Goal: Task Accomplishment & Management: Use online tool/utility

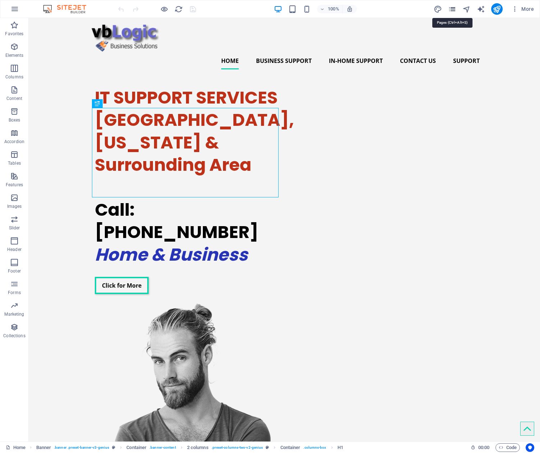
click at [452, 8] on icon "pages" at bounding box center [452, 9] width 8 height 8
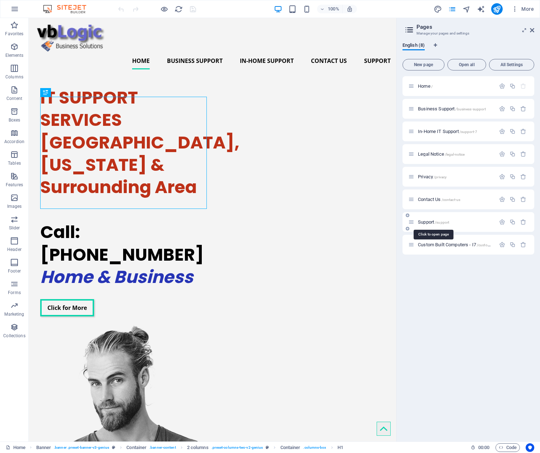
click at [430, 220] on span "Support /support" at bounding box center [433, 221] width 31 height 5
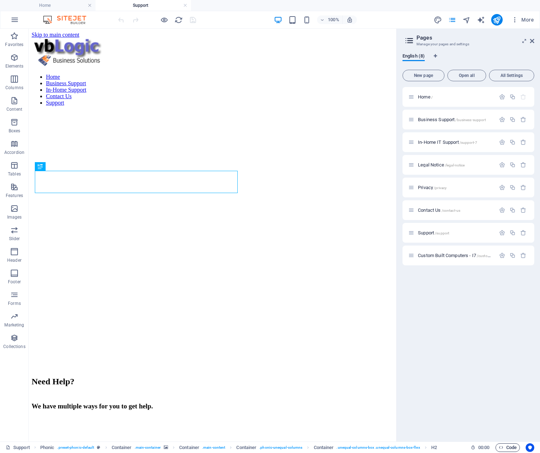
click at [508, 446] on span "Code" at bounding box center [508, 447] width 18 height 9
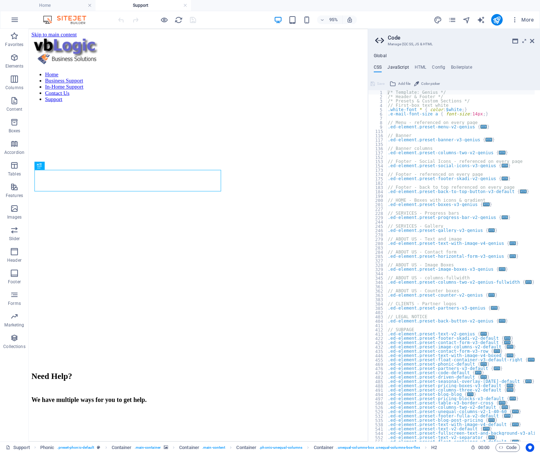
click at [399, 67] on h4 "JavaScript" at bounding box center [398, 69] width 21 height 8
type textarea "/* JS for preset "Menu V2" */"
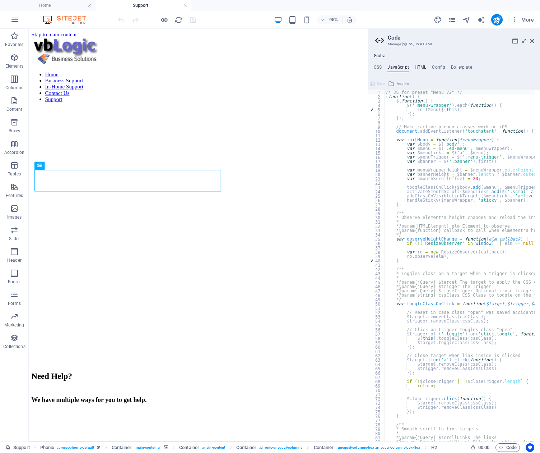
click at [420, 67] on h4 "HTML" at bounding box center [421, 69] width 12 height 8
type textarea "<a href="#main-content" class="wv-link-content button">Skip to main content</a>"
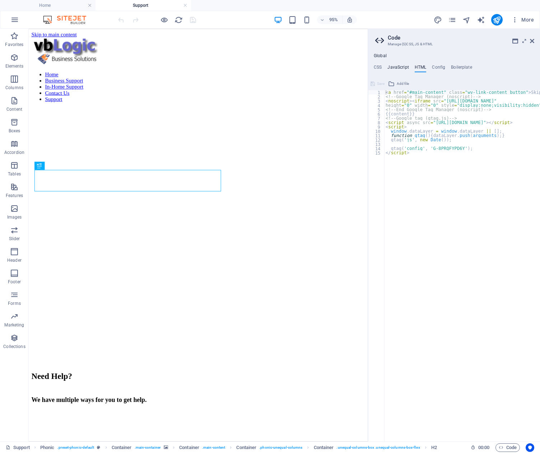
click at [397, 68] on h4 "JavaScript" at bounding box center [398, 69] width 21 height 8
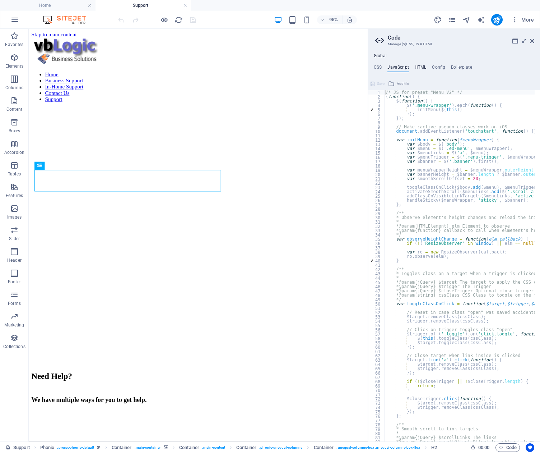
click at [422, 69] on h4 "HTML" at bounding box center [421, 69] width 12 height 8
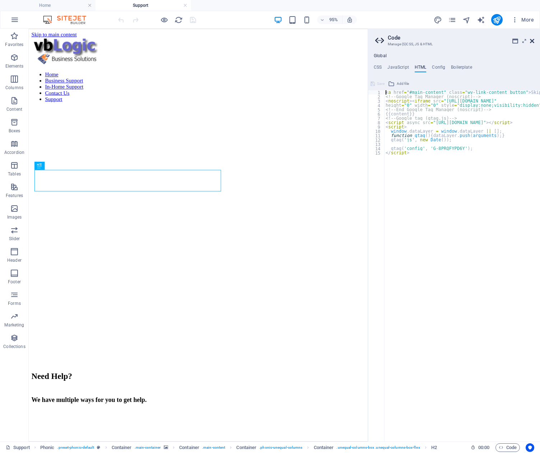
click at [531, 40] on icon at bounding box center [532, 41] width 4 height 6
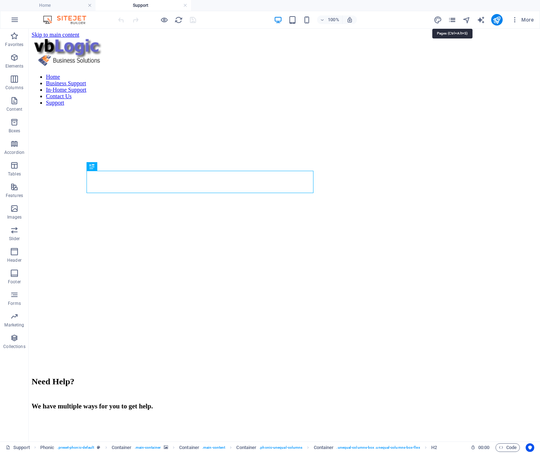
click at [453, 20] on icon "pages" at bounding box center [452, 20] width 8 height 8
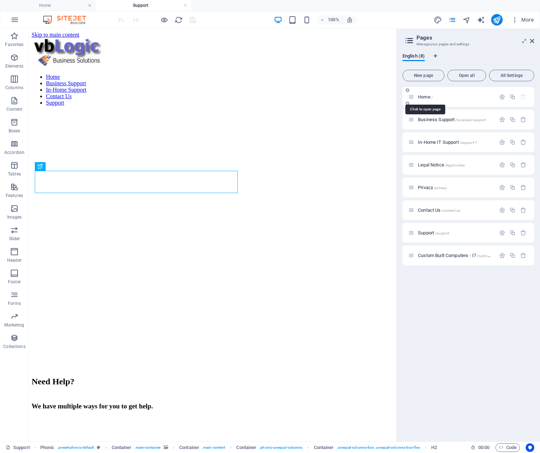
click at [425, 97] on span "Home /" at bounding box center [425, 96] width 15 height 5
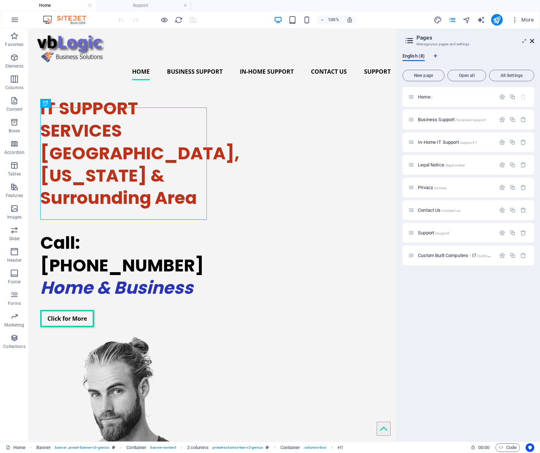
click at [531, 42] on icon at bounding box center [532, 41] width 4 height 6
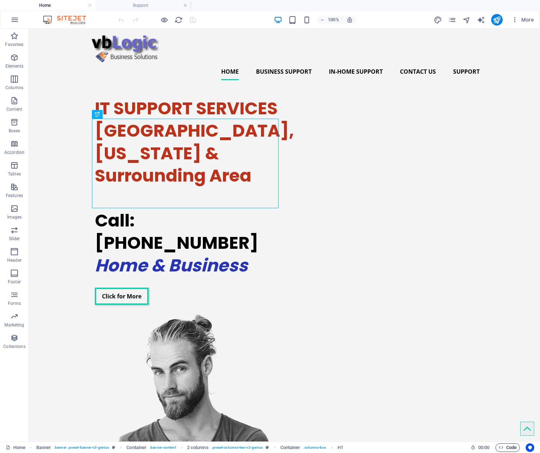
click at [508, 445] on span "Code" at bounding box center [508, 447] width 18 height 9
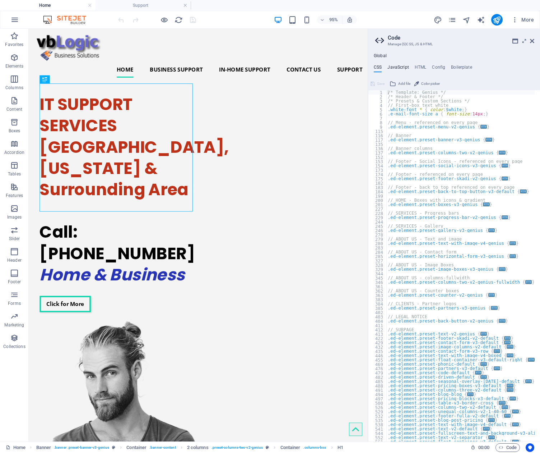
click at [399, 66] on h4 "JavaScript" at bounding box center [398, 69] width 21 height 8
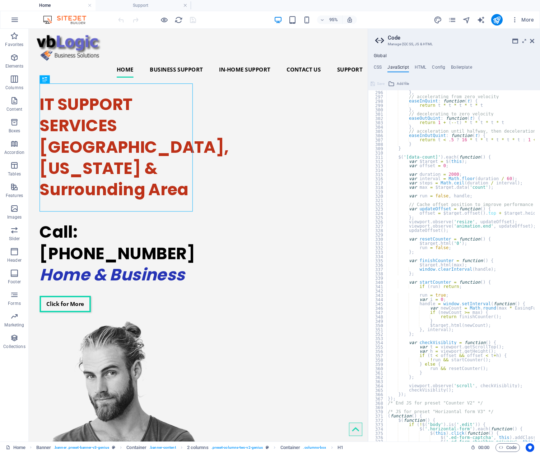
scroll to position [1491, 0]
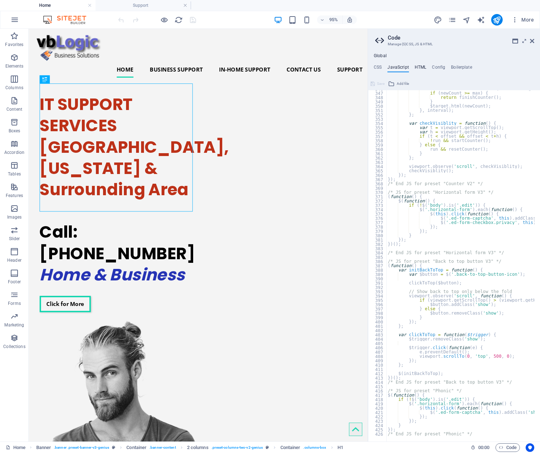
click at [421, 67] on h4 "HTML" at bounding box center [421, 69] width 12 height 8
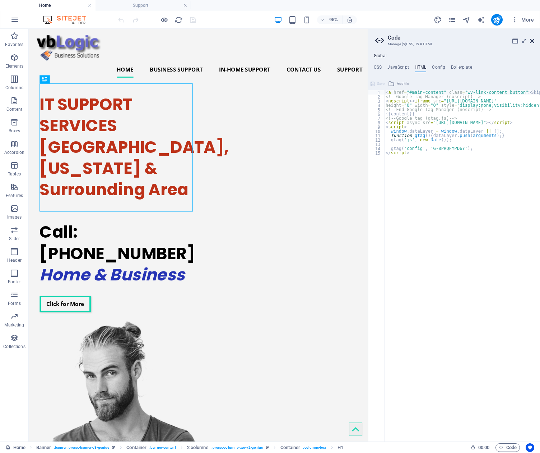
click at [531, 41] on icon at bounding box center [532, 41] width 4 height 6
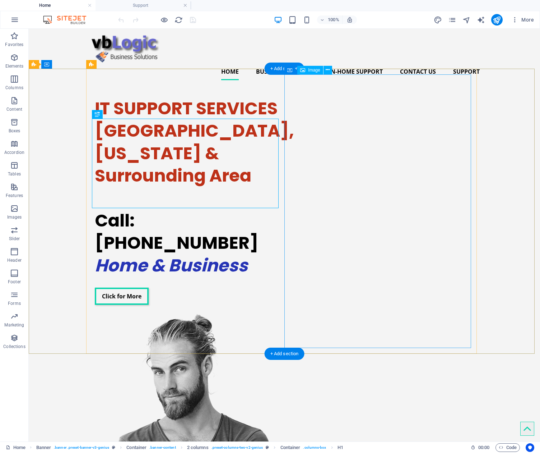
click at [282, 313] on figure at bounding box center [188, 449] width 187 height 273
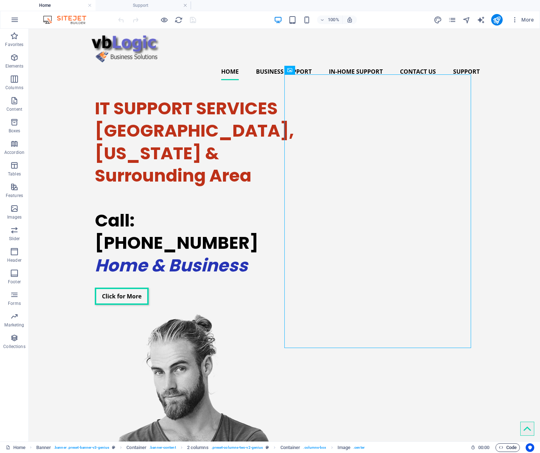
click at [506, 445] on span "Code" at bounding box center [508, 447] width 18 height 9
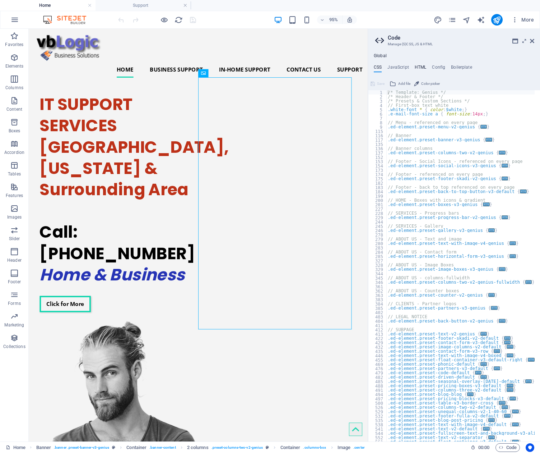
click at [419, 68] on h4 "HTML" at bounding box center [421, 69] width 12 height 8
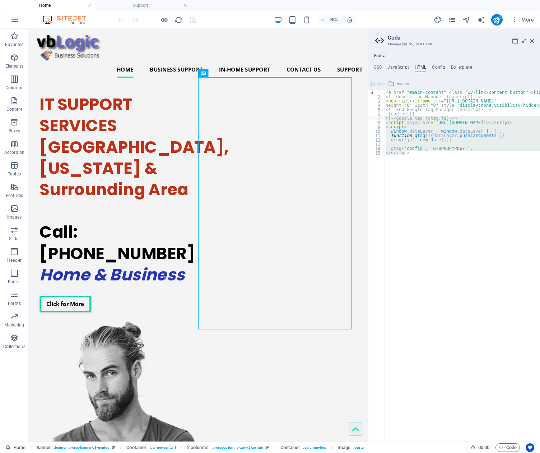
drag, startPoint x: 410, startPoint y: 153, endPoint x: 381, endPoint y: 120, distance: 44.0
click at [381, 120] on div "<a href="#main-content" class="wv-link-content button">Skip to main content</a>…" at bounding box center [454, 265] width 172 height 351
click at [385, 174] on div "< a href = "#main-content" class = "wv-link-content button" > Skip to main cont…" at bounding box center [462, 265] width 156 height 351
type textarea "</script>"
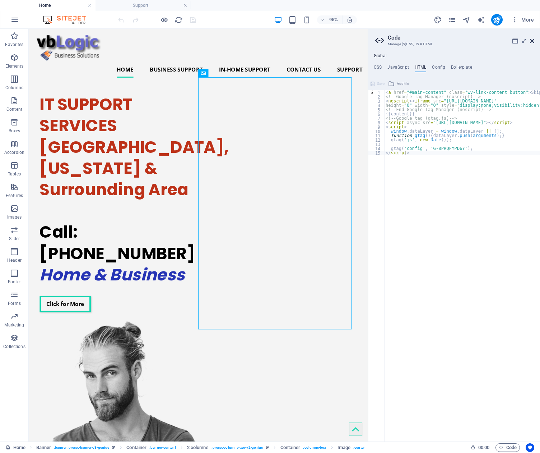
click at [532, 42] on icon at bounding box center [532, 41] width 4 height 6
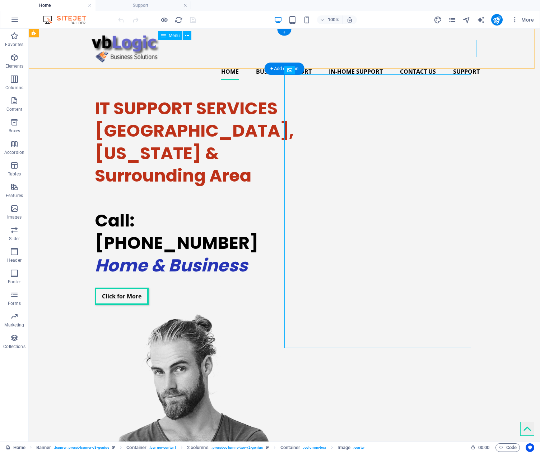
click at [360, 63] on nav "Home Business Support In-Home Support Contact Us Support" at bounding box center [284, 71] width 391 height 17
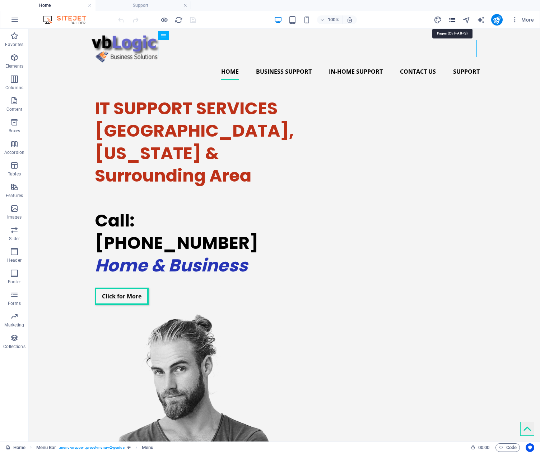
click at [453, 20] on icon "pages" at bounding box center [452, 20] width 8 height 8
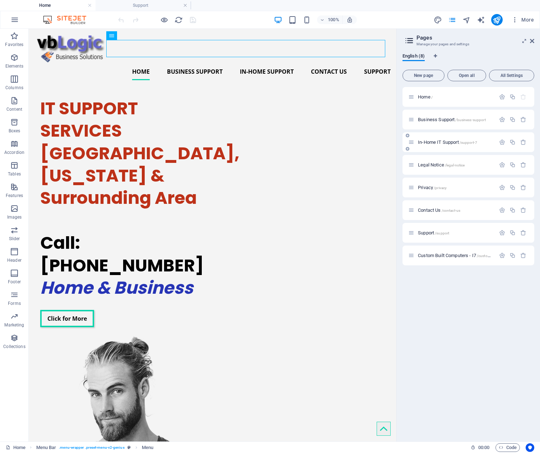
click at [429, 142] on span "In-Home IT Support /support-7" at bounding box center [447, 141] width 59 height 5
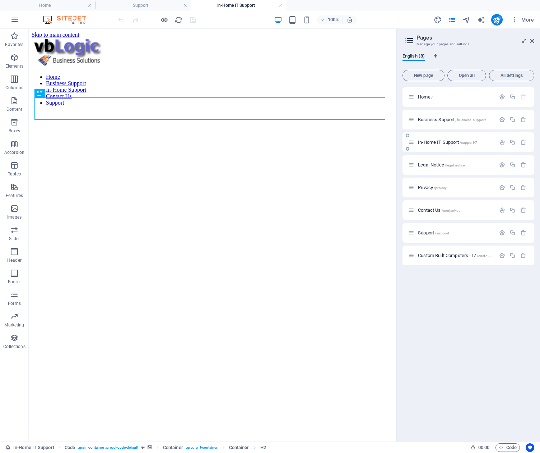
scroll to position [0, 0]
click at [501, 142] on icon "button" at bounding box center [502, 142] width 6 height 6
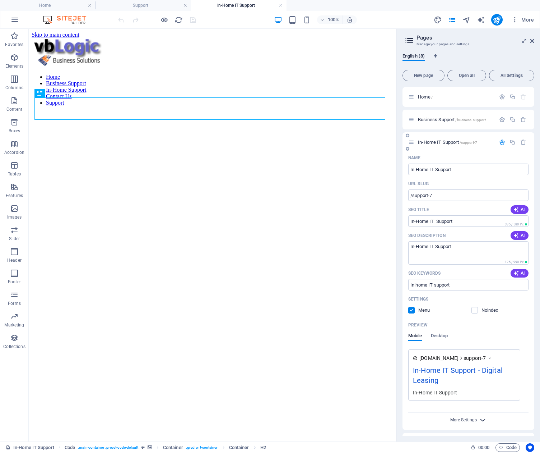
click at [464, 418] on span "More Settings" at bounding box center [464, 419] width 27 height 5
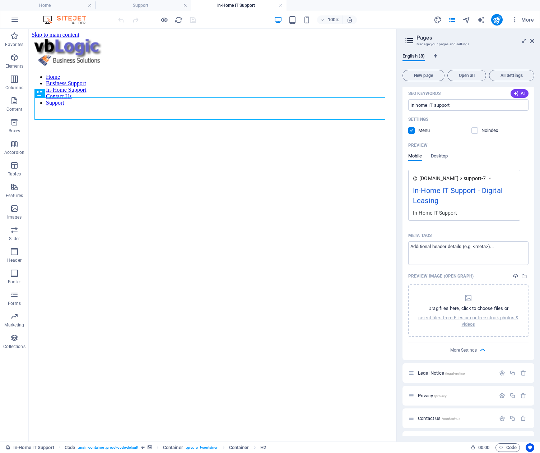
scroll to position [220, 0]
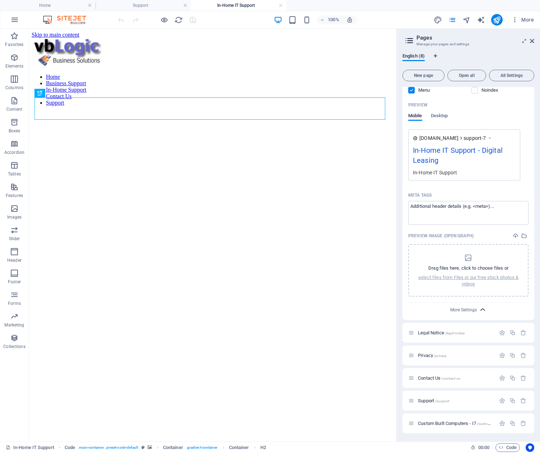
click at [480, 308] on icon "button" at bounding box center [483, 309] width 8 height 8
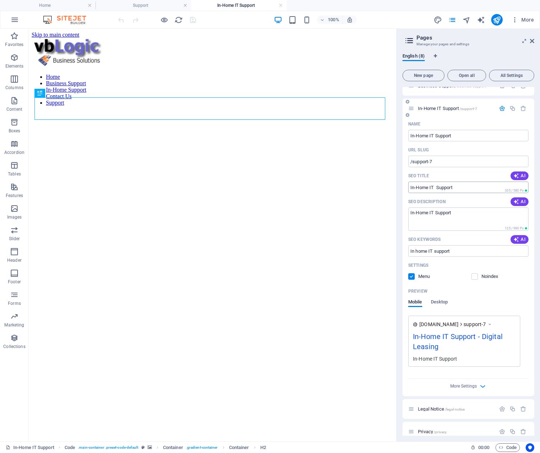
scroll to position [0, 0]
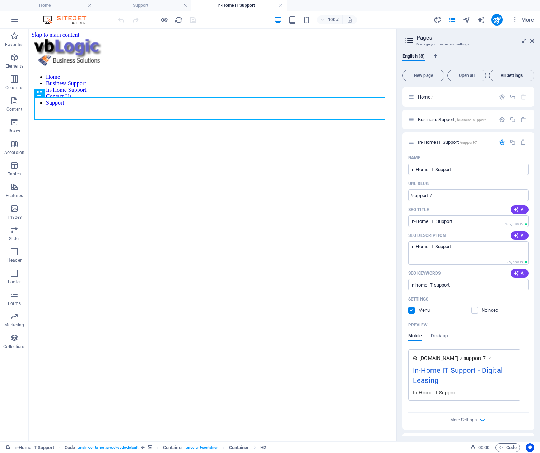
click at [505, 74] on span "All Settings" at bounding box center [512, 75] width 39 height 4
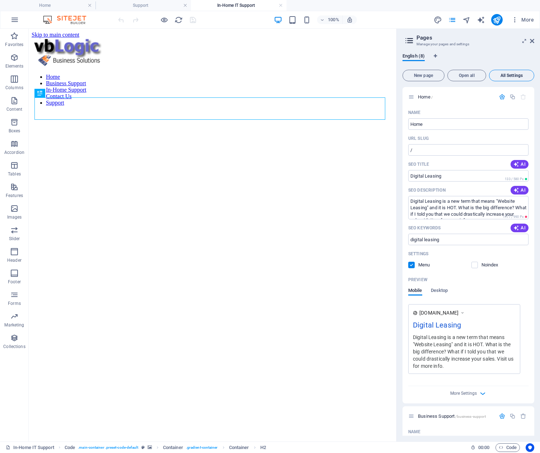
scroll to position [2079, 0]
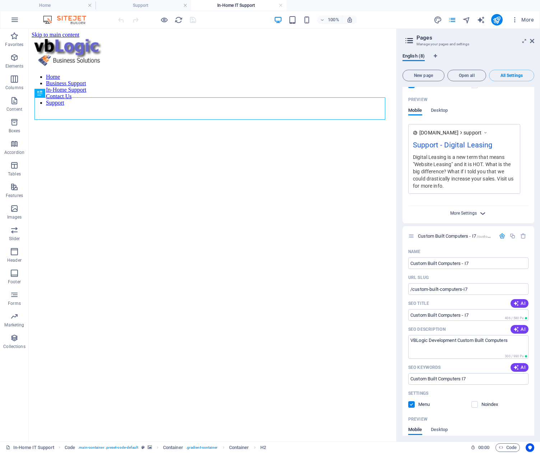
click at [467, 211] on span "More Settings" at bounding box center [464, 213] width 27 height 5
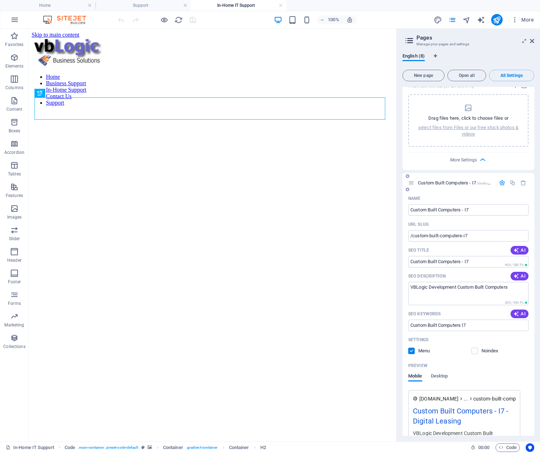
scroll to position [2285, 0]
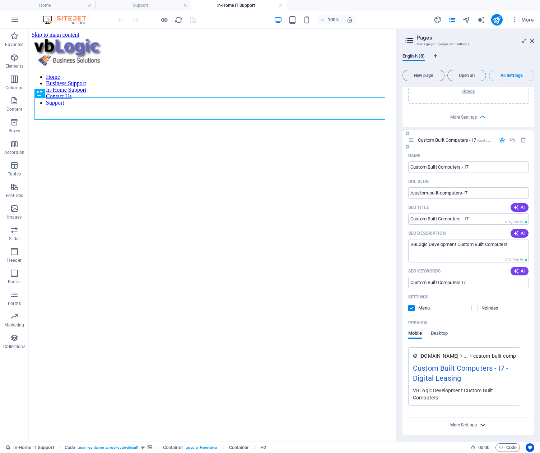
click at [464, 423] on span "More Settings" at bounding box center [464, 424] width 27 height 5
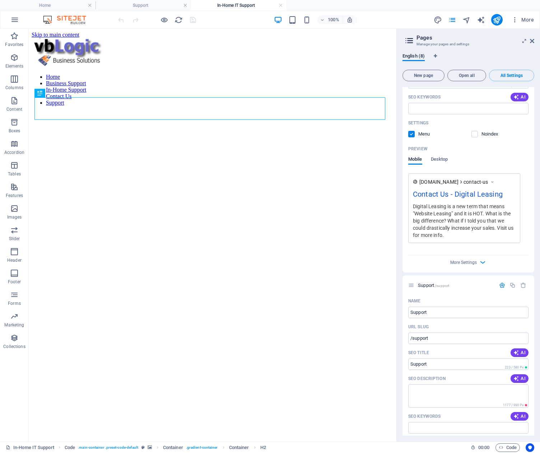
scroll to position [1713, 0]
click at [500, 282] on icon "button" at bounding box center [502, 284] width 6 height 6
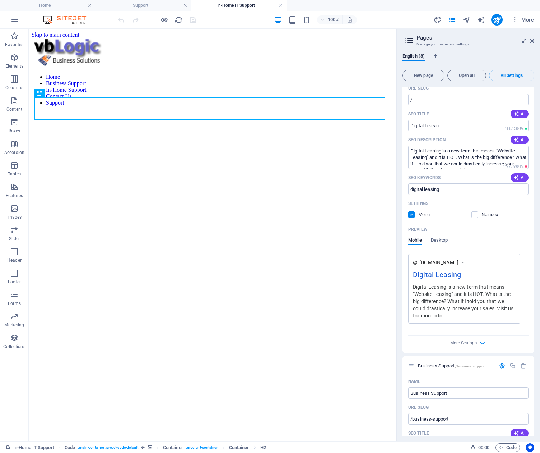
scroll to position [0, 0]
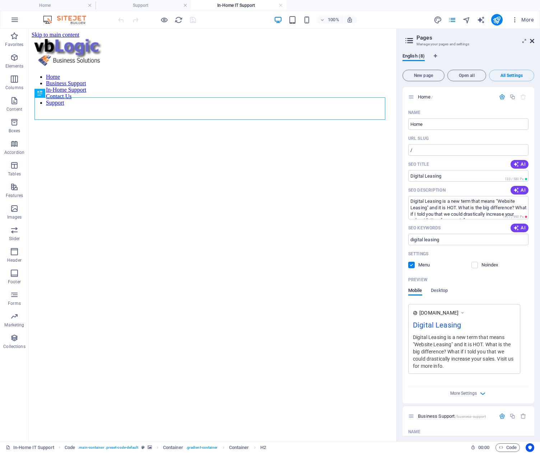
click at [533, 41] on icon at bounding box center [532, 41] width 4 height 6
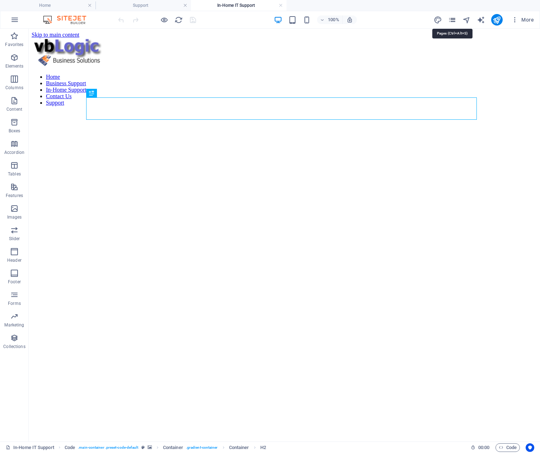
click at [453, 20] on icon "pages" at bounding box center [452, 20] width 8 height 8
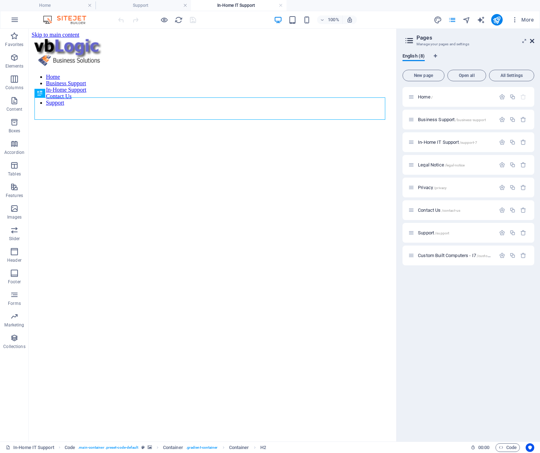
click at [531, 42] on icon at bounding box center [532, 41] width 4 height 6
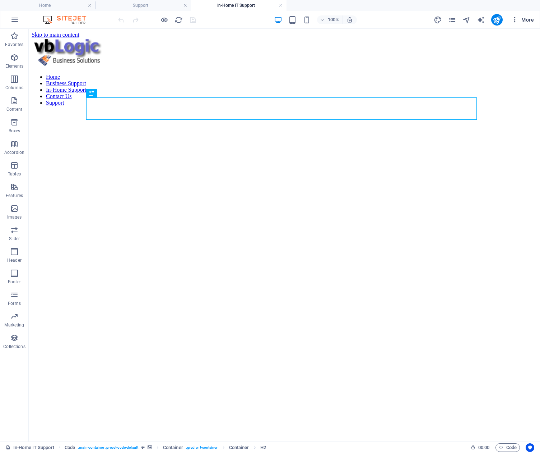
click at [528, 20] on span "More" at bounding box center [523, 19] width 23 height 7
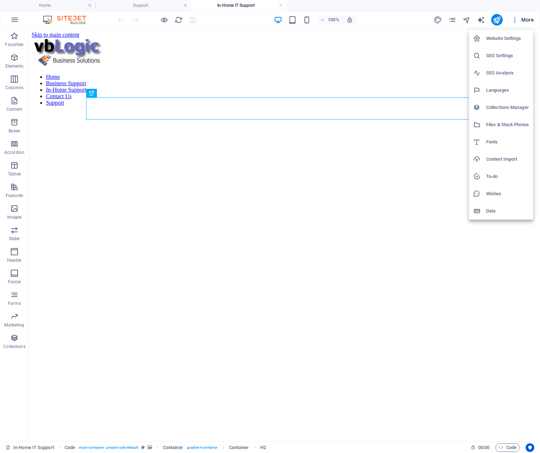
click at [503, 56] on h6 "SEO Settings" at bounding box center [507, 55] width 43 height 9
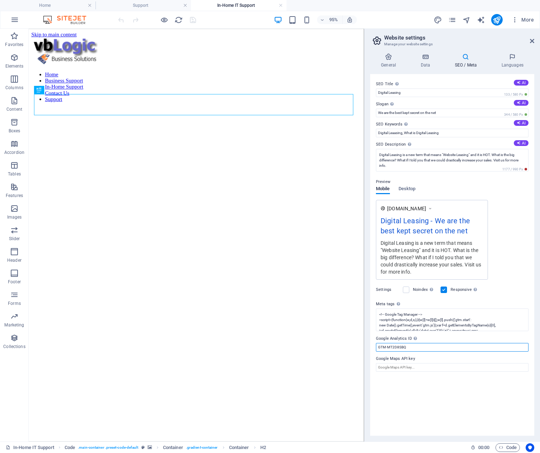
drag, startPoint x: 408, startPoint y: 346, endPoint x: 374, endPoint y: 348, distance: 34.2
click at [374, 348] on div "SEO Title The title of your website - make it something that stands out in sear…" at bounding box center [452, 254] width 164 height 361
click at [428, 324] on textarea "<!-- Google Tag Manager --> <script>(function(w,d,s,l,i){w[l]=w[l]||[];w[l].pus…" at bounding box center [452, 319] width 153 height 23
click at [531, 40] on icon at bounding box center [532, 41] width 4 height 6
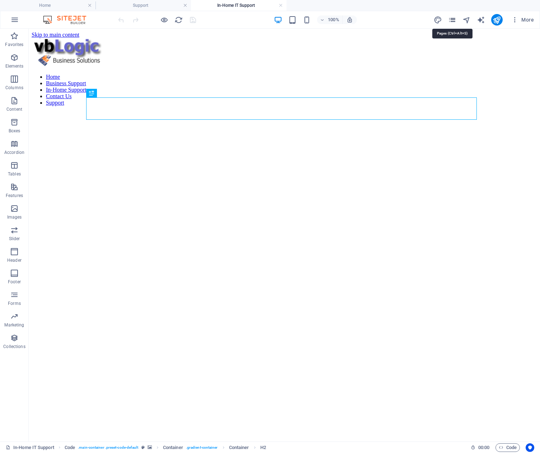
click at [452, 20] on icon "pages" at bounding box center [452, 20] width 8 height 8
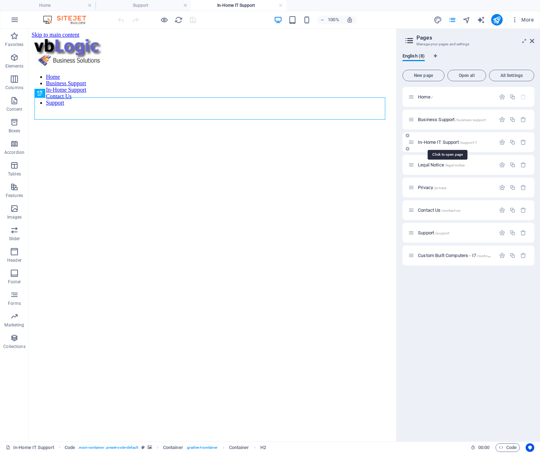
click at [434, 142] on span "In-Home IT Support /support-7" at bounding box center [447, 141] width 59 height 5
click at [505, 447] on span "Code" at bounding box center [508, 447] width 18 height 9
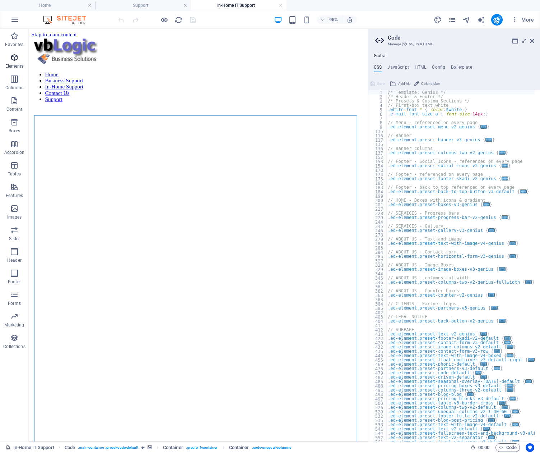
click at [15, 58] on icon "button" at bounding box center [14, 57] width 9 height 9
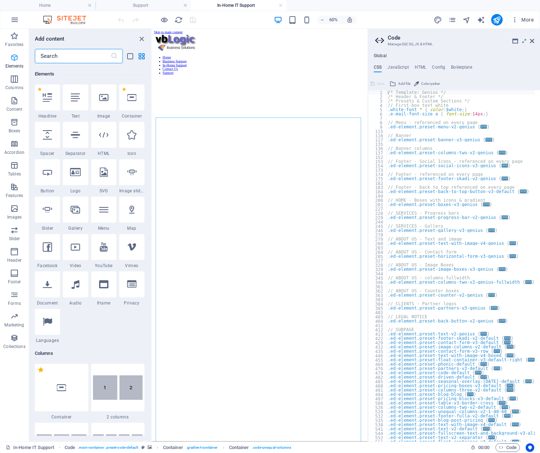
scroll to position [77, 0]
click at [100, 332] on div "1 Star Headline 1 Star Text 1 Star Image 1 Star Container 1 Star Spacer 1 Star …" at bounding box center [90, 213] width 110 height 259
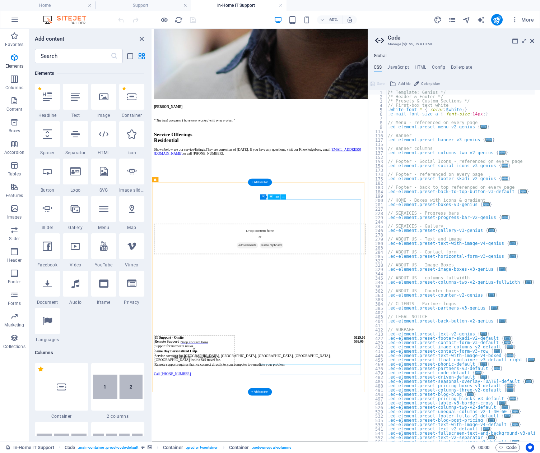
scroll to position [1930, 0]
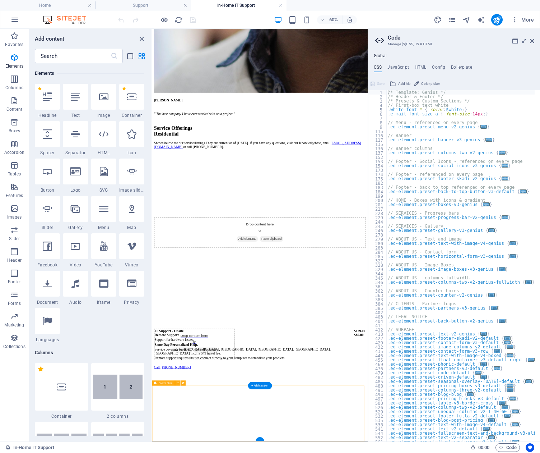
click at [417, 66] on h4 "HTML" at bounding box center [421, 69] width 12 height 8
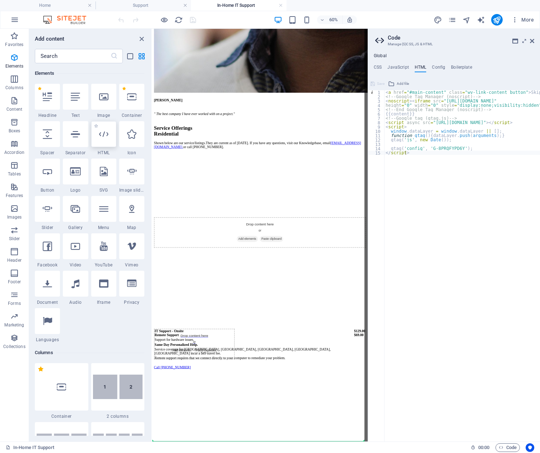
scroll to position [2028, 0]
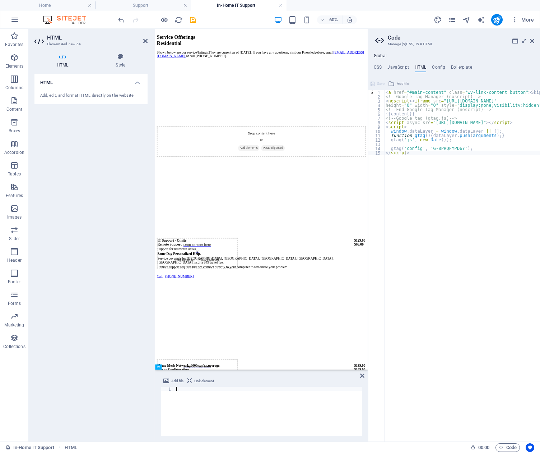
click at [177, 389] on div at bounding box center [268, 415] width 187 height 57
paste textarea "<!--End of Tawk.to Script-->"
type textarea "<!--End of Tawk.to Script-->"
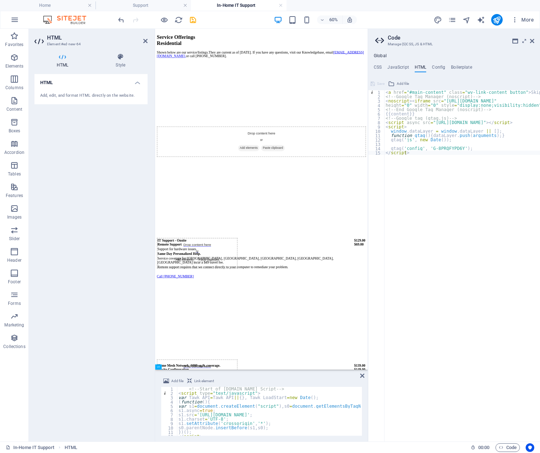
scroll to position [0, 0]
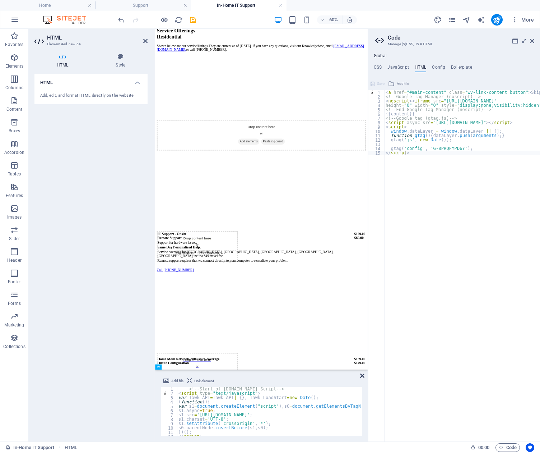
click at [363, 375] on icon at bounding box center [362, 376] width 4 height 6
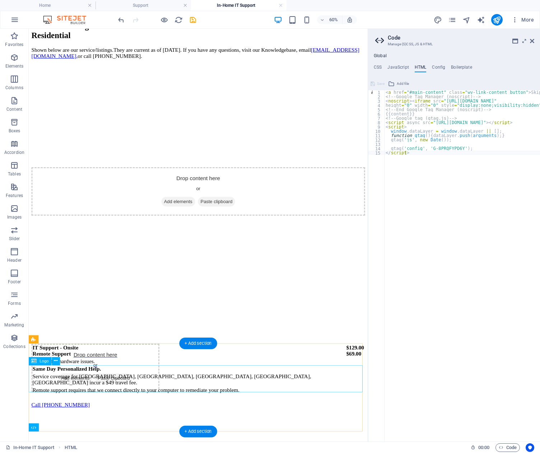
scroll to position [2135, 0]
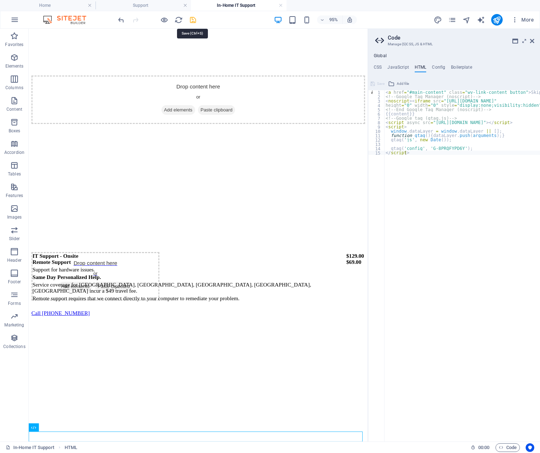
click at [192, 19] on icon "save" at bounding box center [193, 20] width 8 height 8
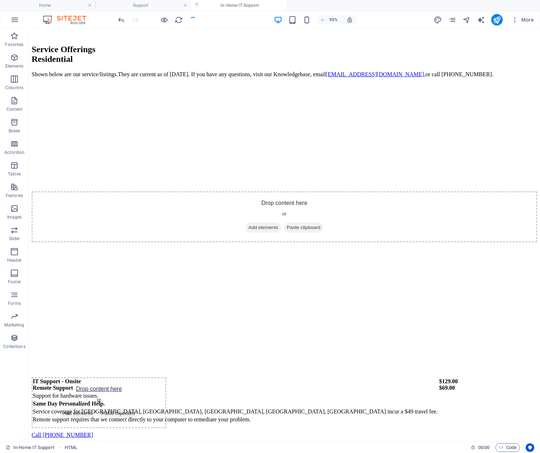
scroll to position [2169, 0]
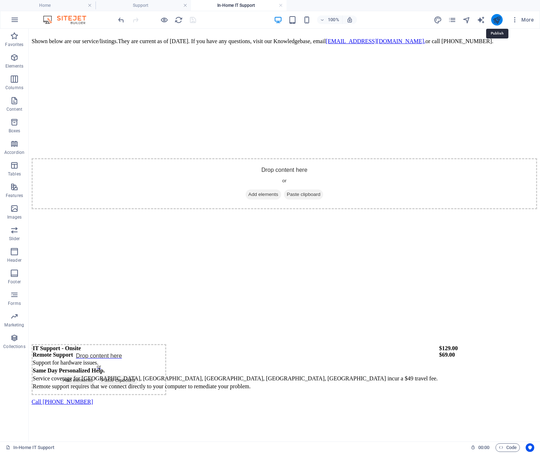
click at [497, 20] on icon "publish" at bounding box center [497, 20] width 8 height 8
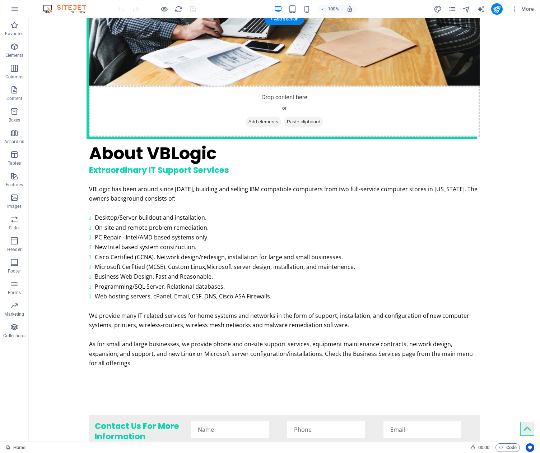
scroll to position [1675, 0]
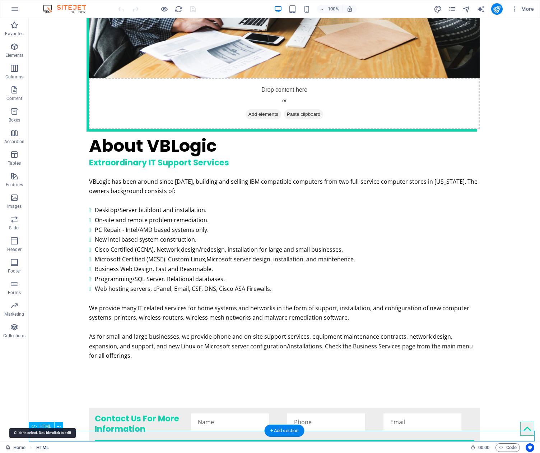
click at [41, 445] on span "HTML" at bounding box center [42, 447] width 13 height 9
click at [58, 425] on icon at bounding box center [59, 427] width 4 height 8
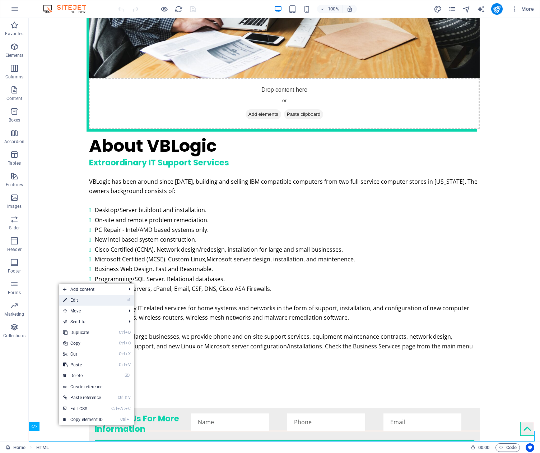
click at [113, 299] on li "⏎ Edit" at bounding box center [96, 300] width 75 height 11
click at [77, 299] on link "⏎ Edit" at bounding box center [83, 300] width 48 height 11
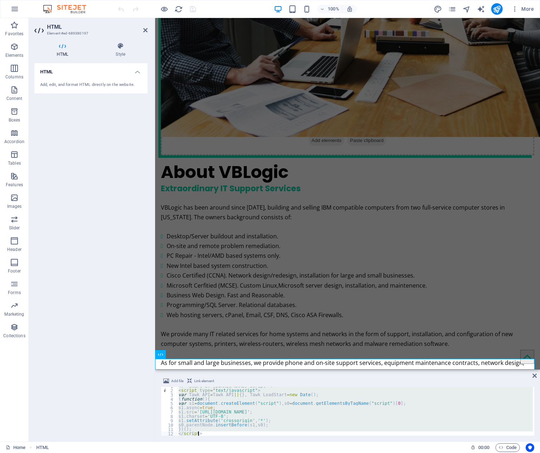
scroll to position [7, 0]
drag, startPoint x: 177, startPoint y: 389, endPoint x: 244, endPoint y: 437, distance: 81.4
click at [244, 437] on div "Add file Link element <!--Start of Tawk.to Script--> 2 3 4 5 6 7 8 9 10 11 12 1…" at bounding box center [347, 406] width 385 height 70
type textarea "</script> <!--End of Tawk.to Script-->"
click at [71, 239] on div "HTML Add, edit, and format HTML directly on the website." at bounding box center [90, 249] width 113 height 372
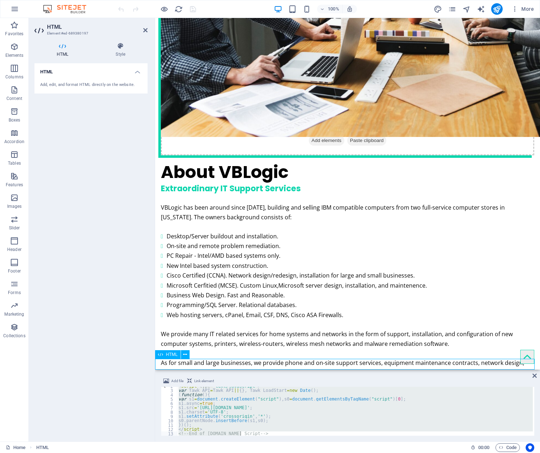
click at [534, 375] on icon at bounding box center [535, 376] width 4 height 6
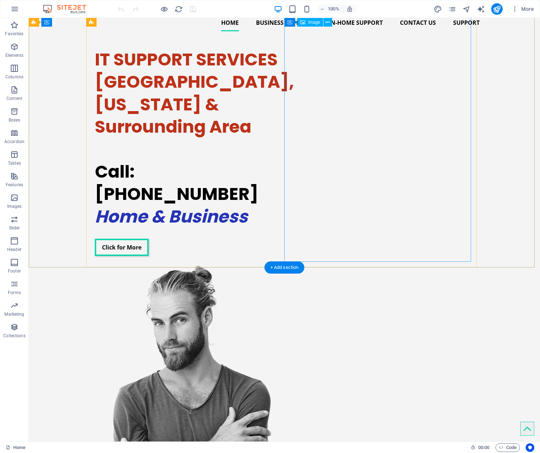
scroll to position [0, 0]
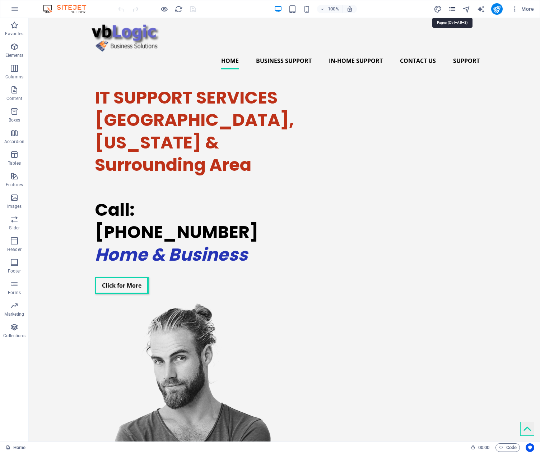
click at [454, 9] on icon "pages" at bounding box center [452, 9] width 8 height 8
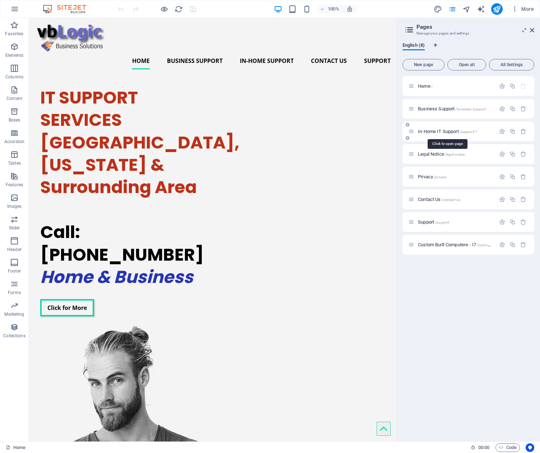
click at [437, 131] on span "In-Home IT Support /support-7" at bounding box center [447, 131] width 59 height 5
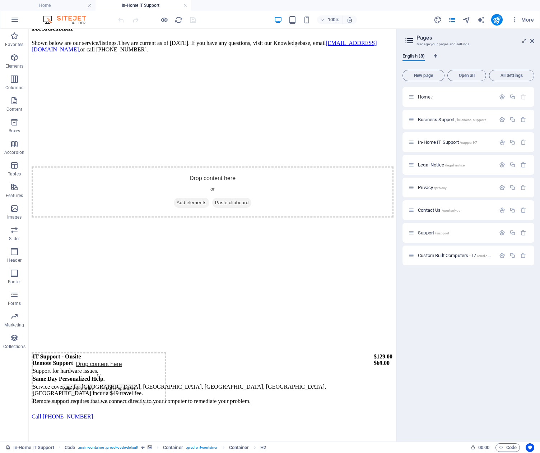
scroll to position [2162, 0]
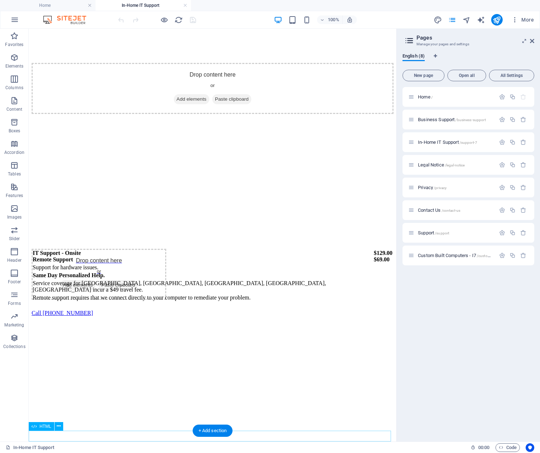
click at [59, 425] on icon at bounding box center [59, 426] width 4 height 8
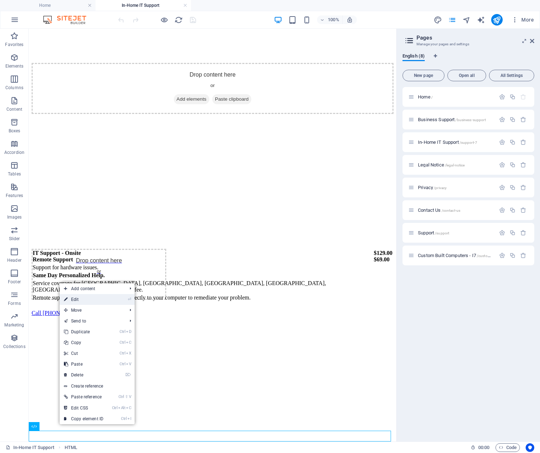
click at [76, 299] on link "⏎ Edit" at bounding box center [84, 299] width 48 height 11
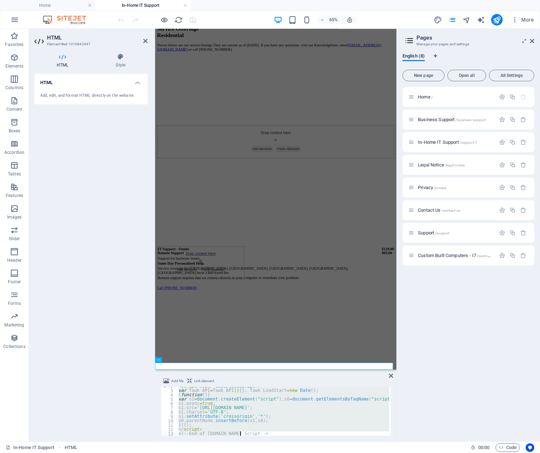
scroll to position [7, 0]
drag, startPoint x: 178, startPoint y: 389, endPoint x: 243, endPoint y: 437, distance: 81.0
click at [243, 437] on div "Add file Link element <!--Start of Tawk.to Script--> 2 3 4 5 6 7 8 9 10 11 12 1…" at bounding box center [275, 406] width 241 height 70
type textarea "<!--End of Tawk.to Script-->"
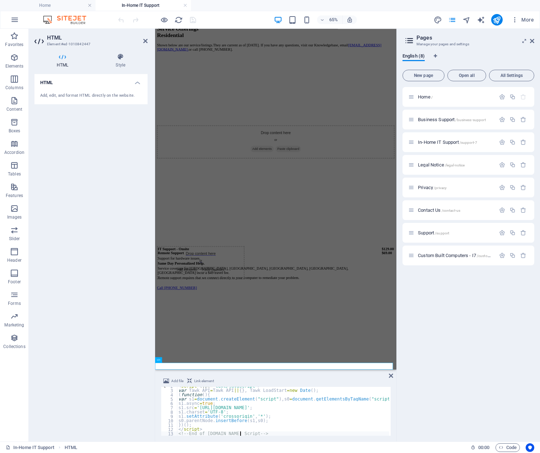
scroll to position [0, 0]
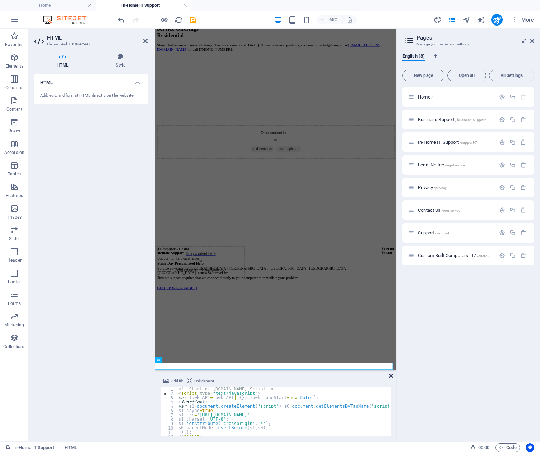
click at [391, 375] on icon at bounding box center [391, 376] width 4 height 6
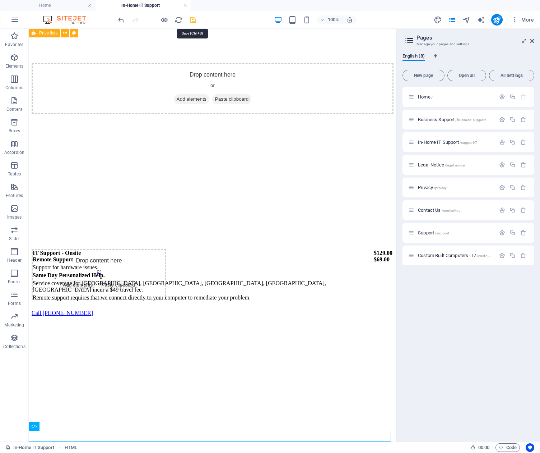
click at [193, 20] on icon "save" at bounding box center [193, 20] width 8 height 8
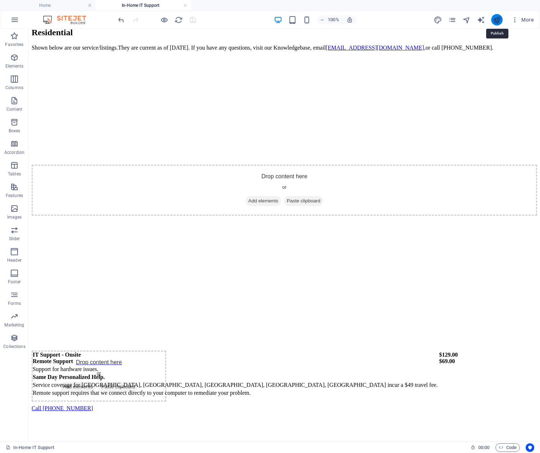
click at [497, 19] on icon "publish" at bounding box center [497, 20] width 8 height 8
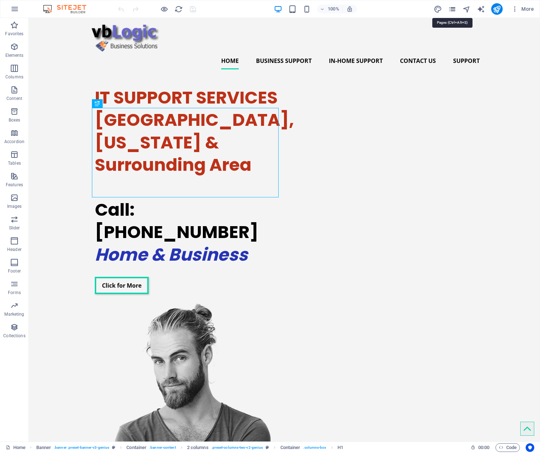
click at [451, 9] on icon "pages" at bounding box center [452, 9] width 8 height 8
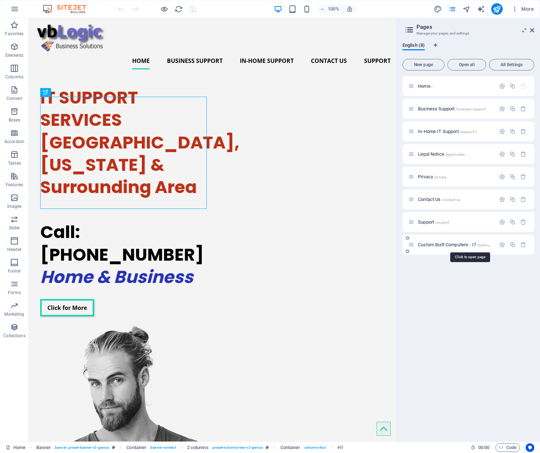
click at [459, 243] on span "Custom Built Computers - I7 /custom-built-computers-i7" at bounding box center [470, 244] width 104 height 5
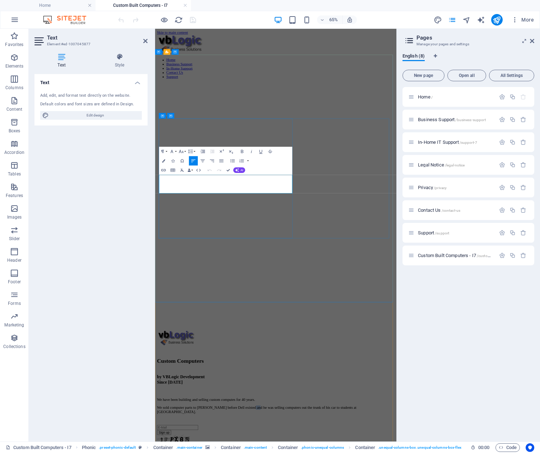
drag, startPoint x: 330, startPoint y: 268, endPoint x: 321, endPoint y: 268, distance: 9.3
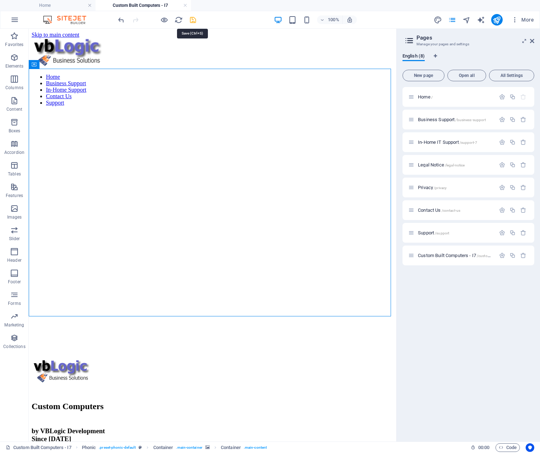
click at [192, 22] on icon "save" at bounding box center [193, 20] width 8 height 8
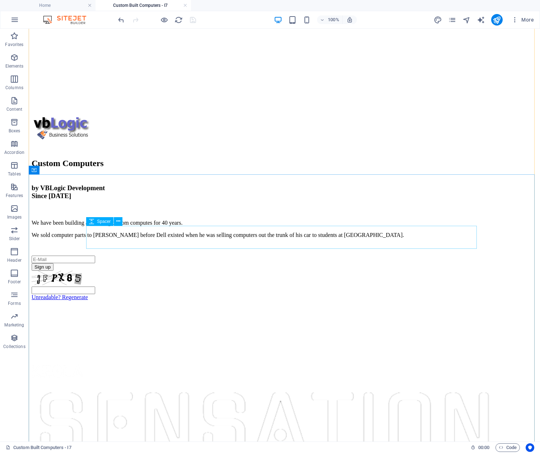
scroll to position [251, 0]
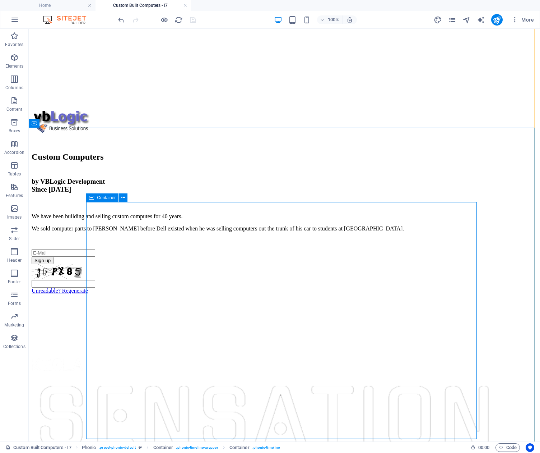
scroll to position [265, 0]
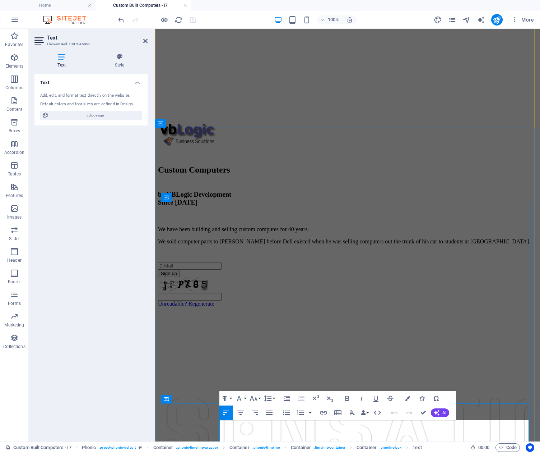
drag, startPoint x: 316, startPoint y: 426, endPoint x: 299, endPoint y: 425, distance: 17.2
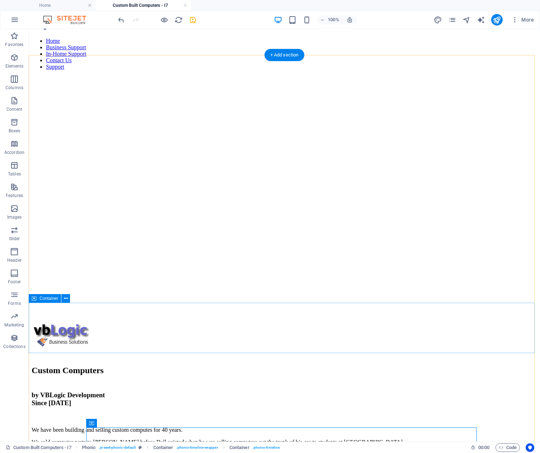
scroll to position [0, 0]
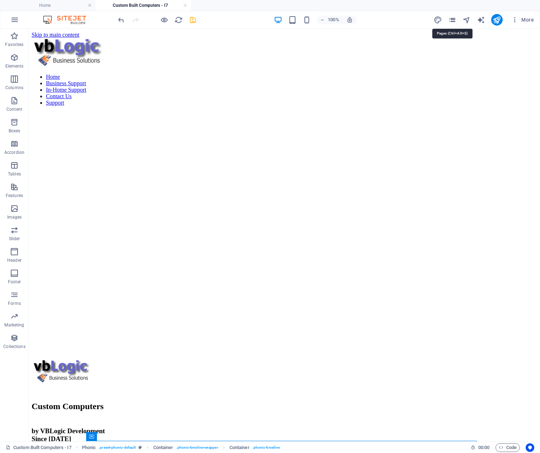
click at [454, 19] on icon "pages" at bounding box center [452, 20] width 8 height 8
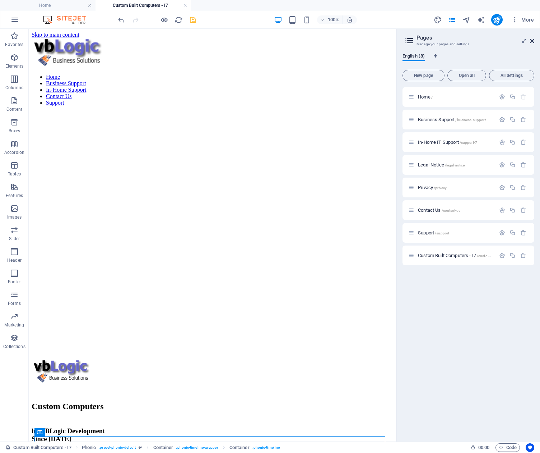
click at [531, 41] on icon at bounding box center [532, 41] width 4 height 6
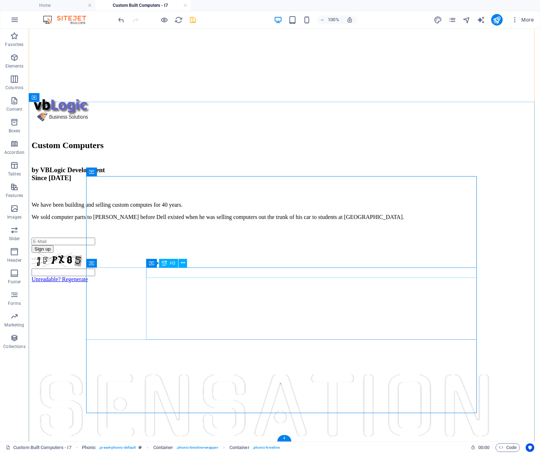
scroll to position [265, 0]
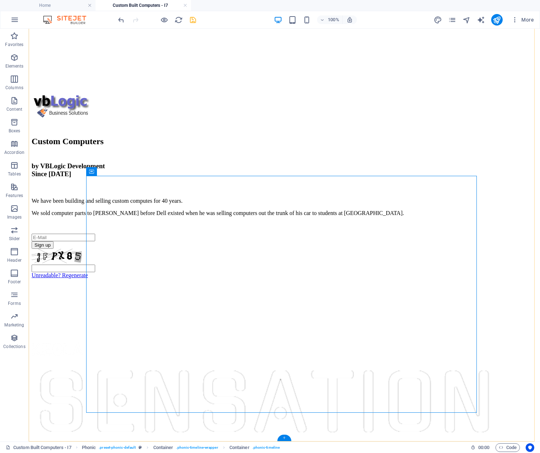
click at [285, 437] on div "+" at bounding box center [284, 437] width 14 height 6
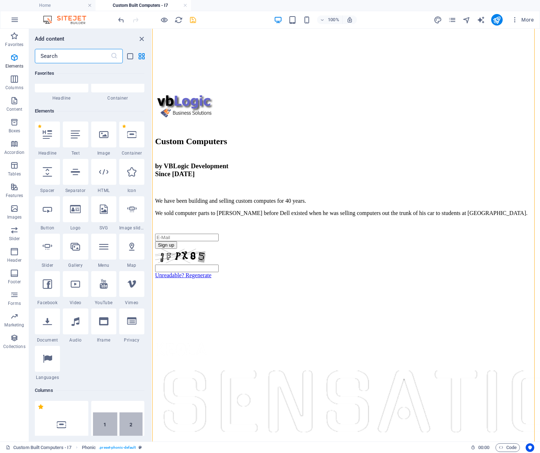
scroll to position [0, 0]
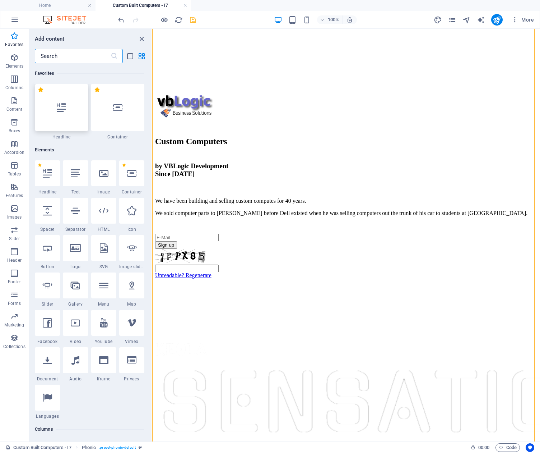
click at [64, 111] on icon at bounding box center [61, 107] width 9 height 9
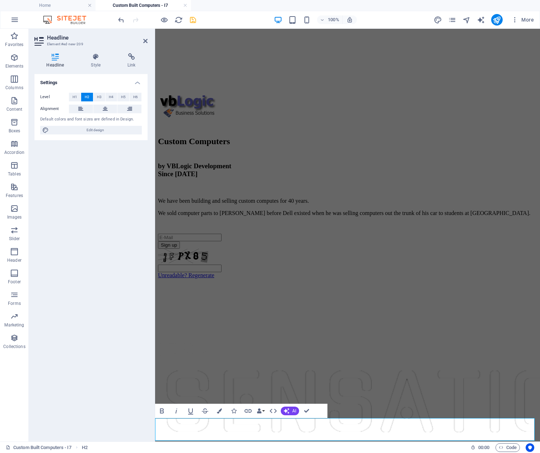
scroll to position [295, 0]
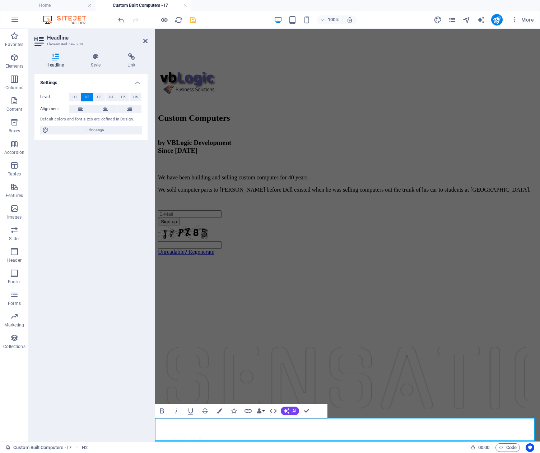
scroll to position [295, 0]
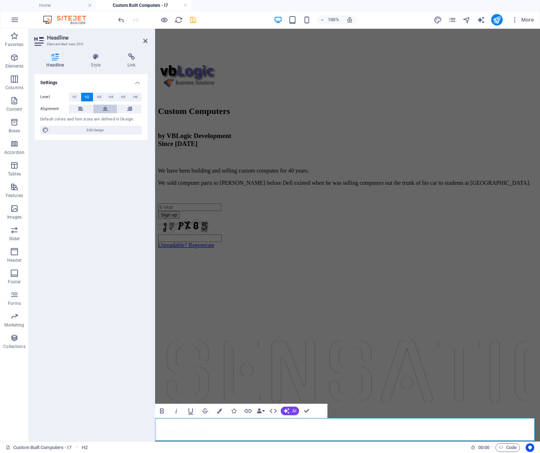
click at [106, 108] on icon at bounding box center [105, 109] width 5 height 9
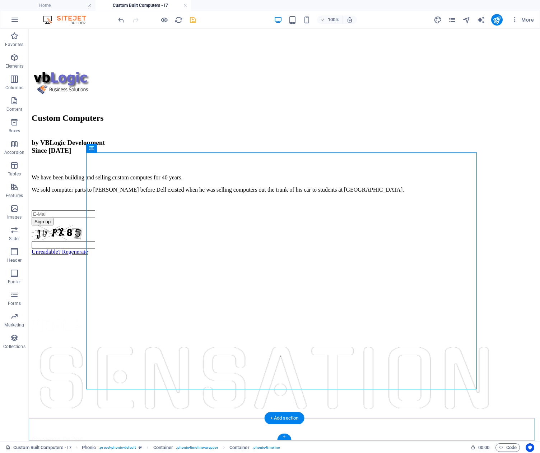
click at [284, 435] on div "+" at bounding box center [284, 436] width 14 height 6
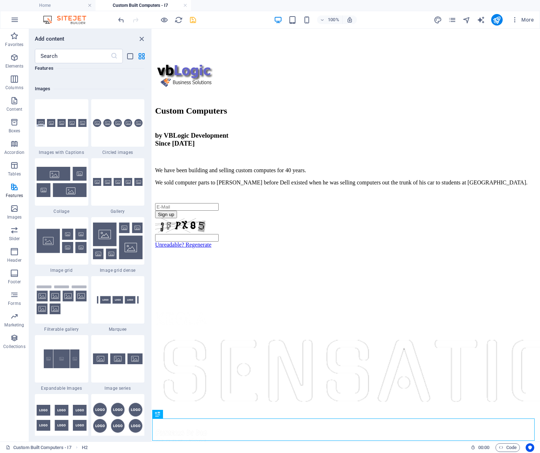
scroll to position [3593, 0]
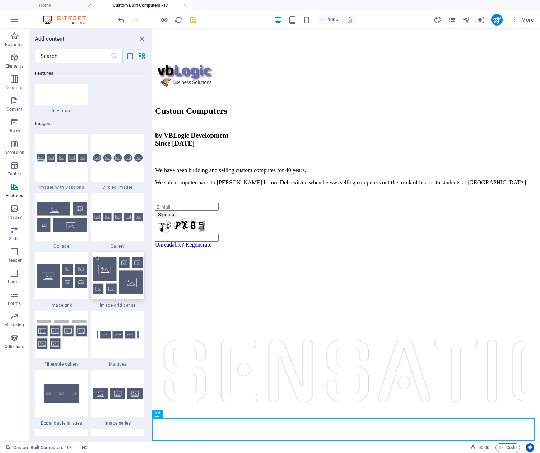
click at [117, 271] on img at bounding box center [118, 275] width 50 height 37
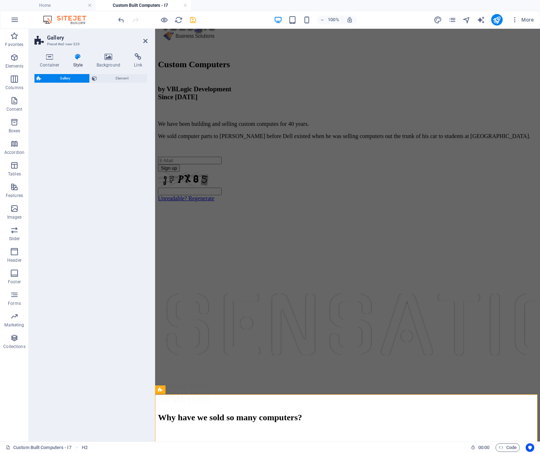
select select "rem"
select select "preset-gallery-v3-grid-dense"
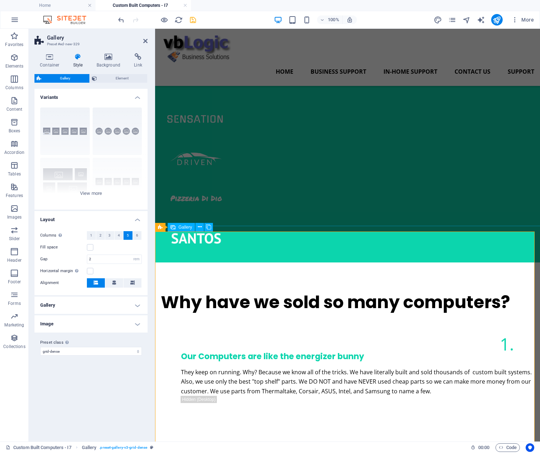
scroll to position [504, 0]
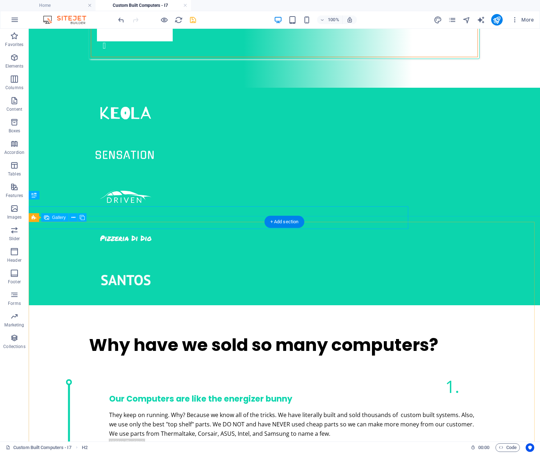
scroll to position [507, 0]
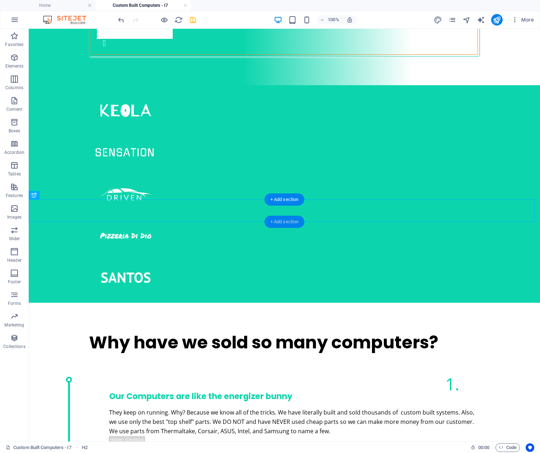
click at [288, 220] on div "+ Add section" at bounding box center [285, 222] width 40 height 12
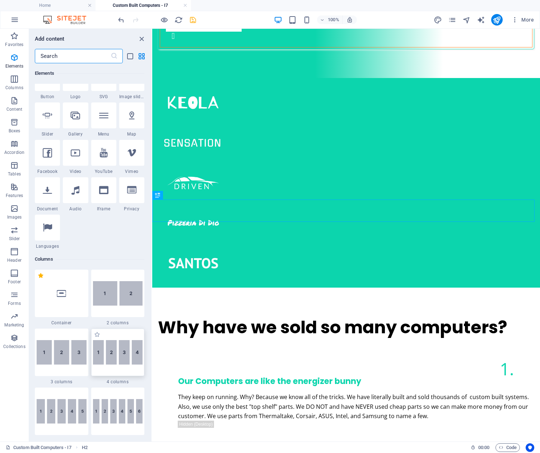
scroll to position [107, 0]
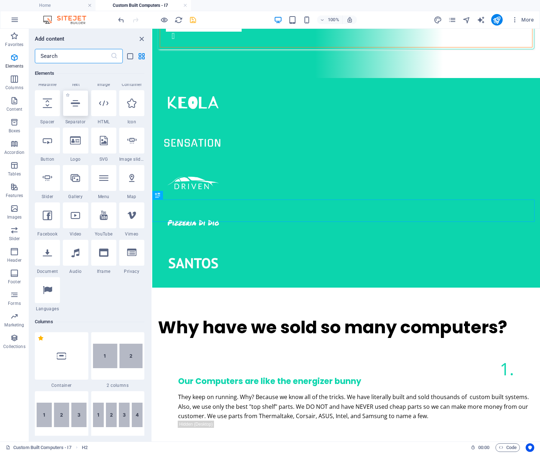
click at [79, 112] on div at bounding box center [75, 103] width 25 height 26
select select "%"
select select "px"
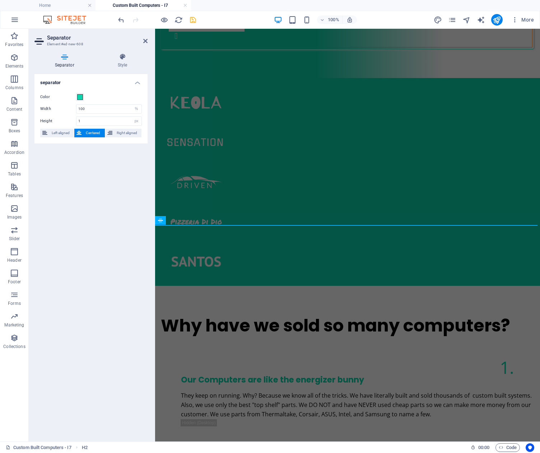
scroll to position [514, 0]
drag, startPoint x: 79, startPoint y: 112, endPoint x: 79, endPoint y: 334, distance: 221.3
click at [79, 334] on div "separator Color Width 100 px rem % vh vw Height 1 px rem vh vw Left aligned Cen…" at bounding box center [90, 254] width 113 height 361
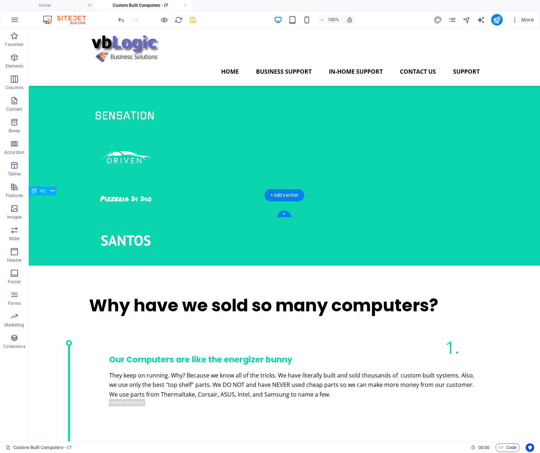
scroll to position [490, 0]
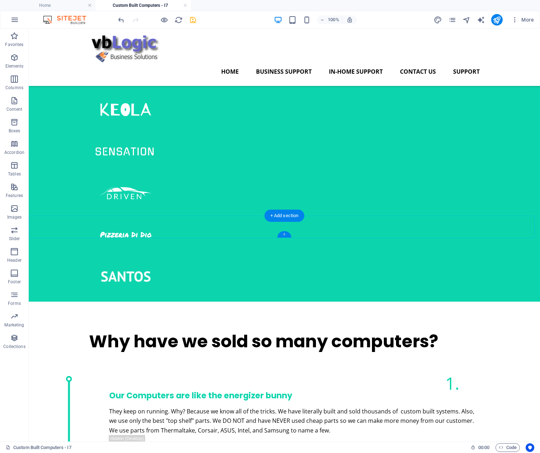
click at [285, 234] on div "+" at bounding box center [284, 234] width 14 height 6
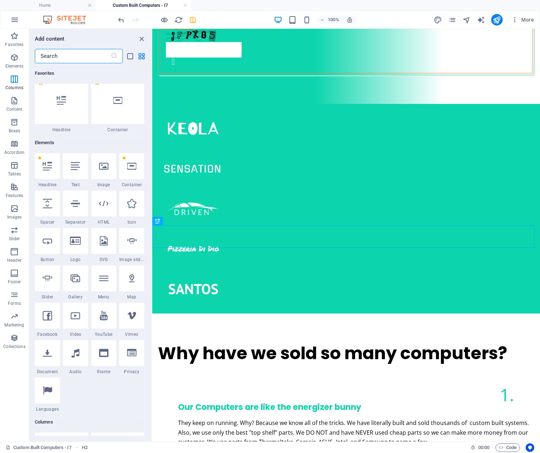
scroll to position [0, 0]
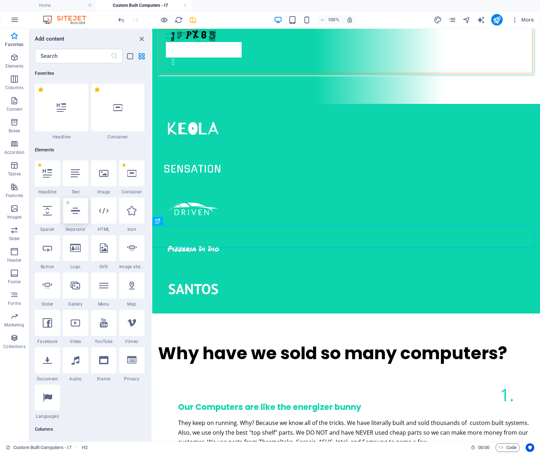
click at [76, 212] on icon at bounding box center [75, 210] width 9 height 9
select select "%"
select select "px"
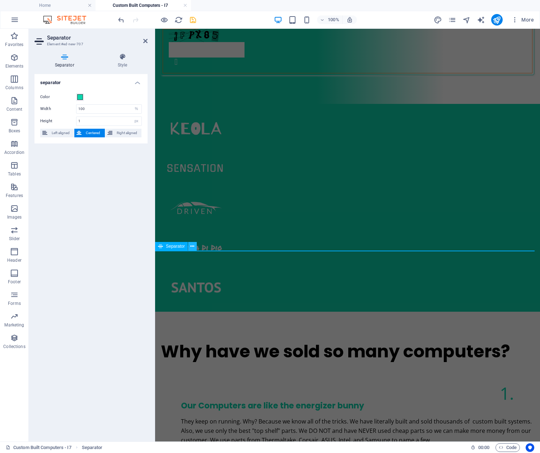
click at [193, 247] on icon at bounding box center [192, 247] width 4 height 8
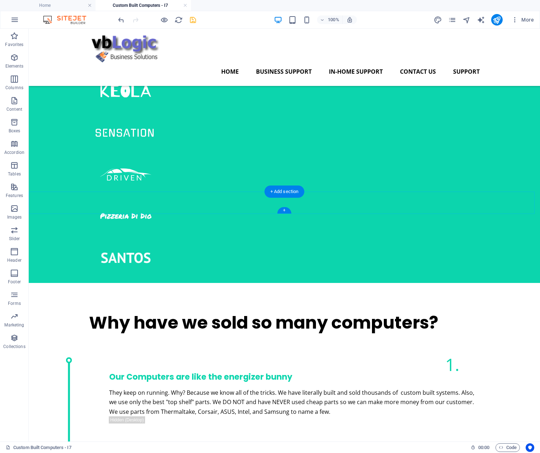
scroll to position [494, 0]
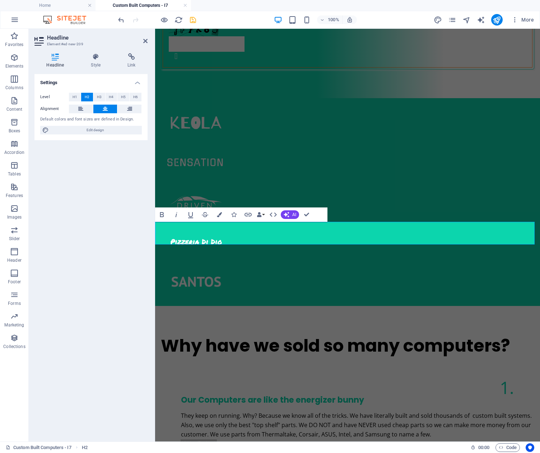
scroll to position [491, 0]
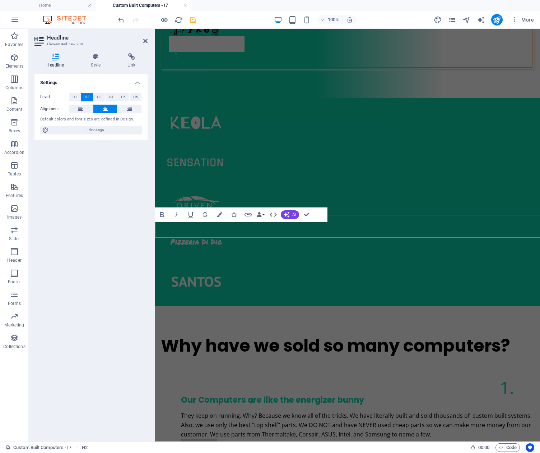
scroll to position [491, 0]
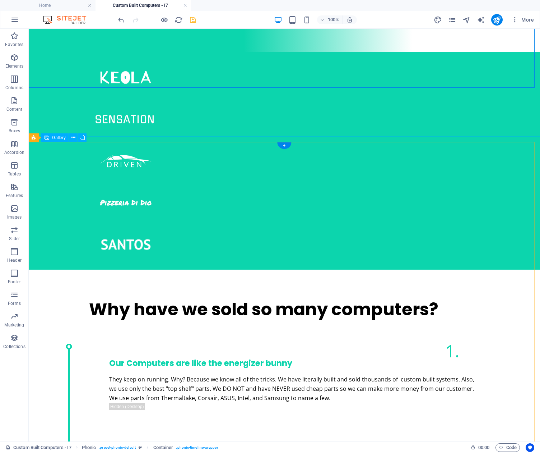
scroll to position [673, 0]
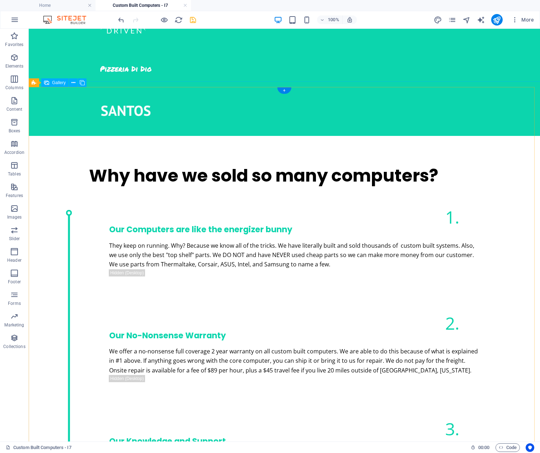
select select "4"
select select "px"
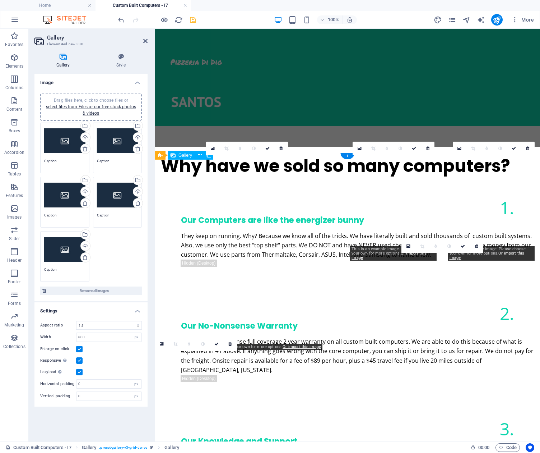
scroll to position [608, 0]
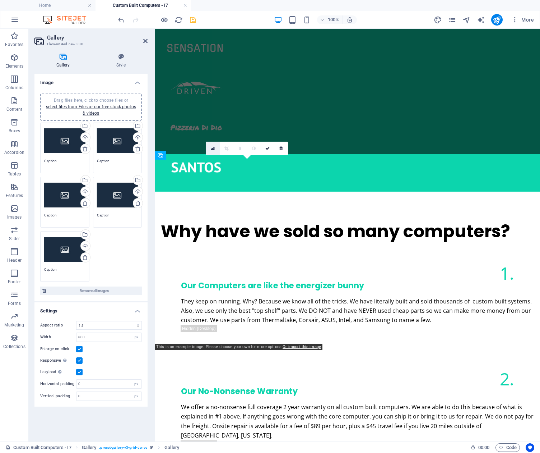
click at [215, 148] on icon at bounding box center [213, 148] width 4 height 5
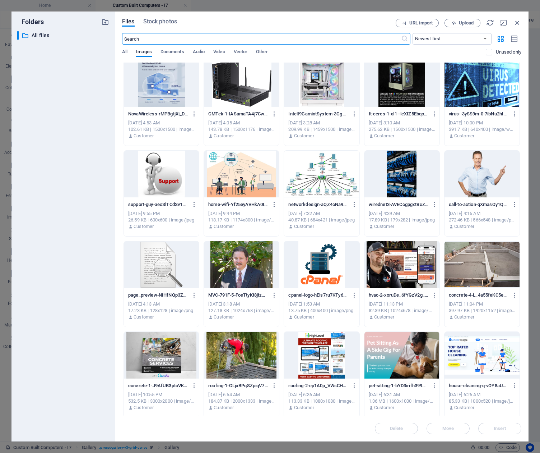
scroll to position [0, 0]
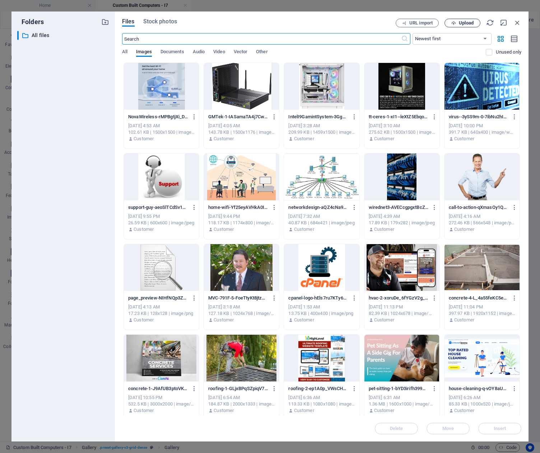
click at [468, 22] on span "Upload" at bounding box center [466, 23] width 15 height 4
click at [467, 22] on span "Upload" at bounding box center [466, 23] width 15 height 4
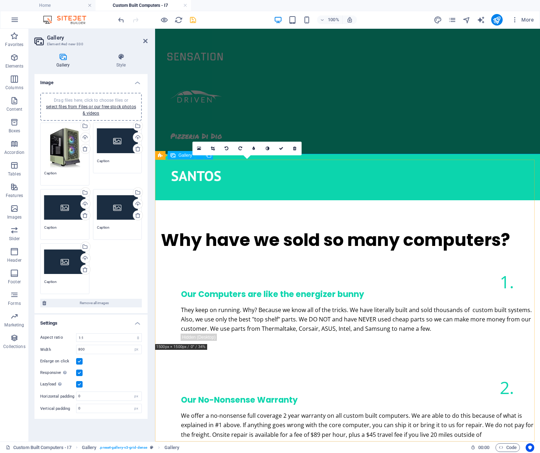
scroll to position [608, 0]
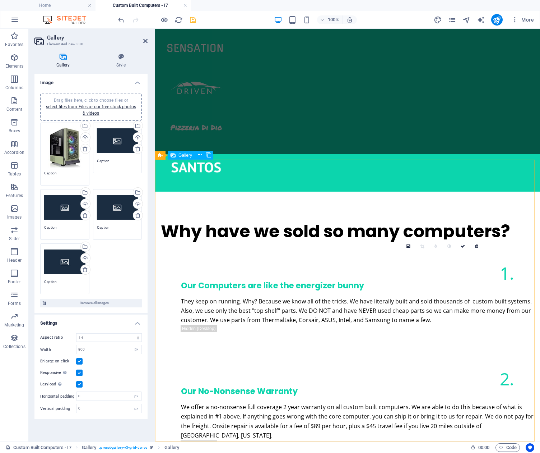
click at [409, 245] on icon at bounding box center [409, 246] width 4 height 5
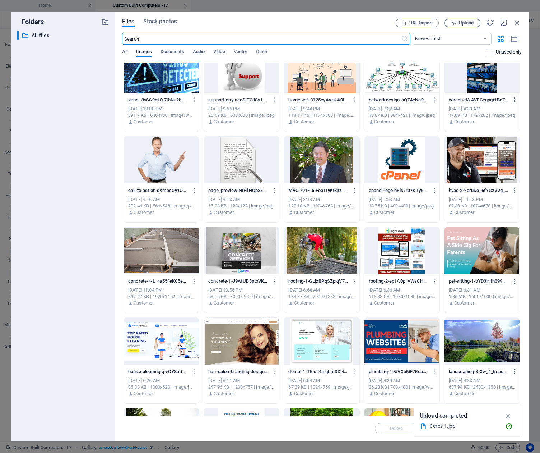
scroll to position [0, 0]
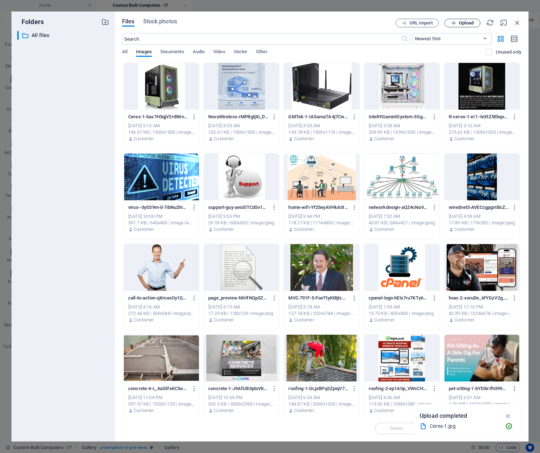
click at [470, 22] on span "Upload" at bounding box center [466, 23] width 15 height 4
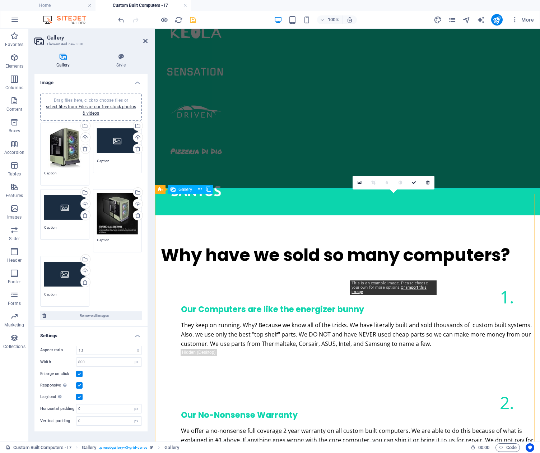
scroll to position [608, 0]
